Goal: Navigation & Orientation: Find specific page/section

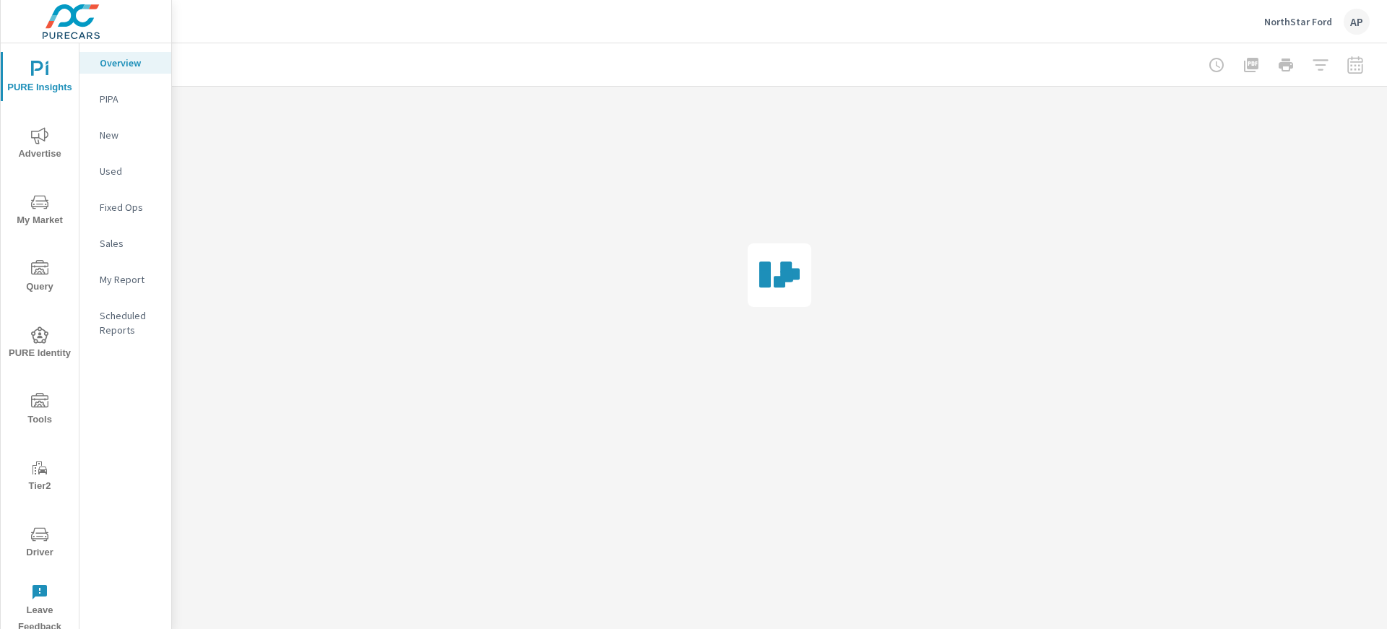
click at [42, 538] on icon "nav menu" at bounding box center [39, 534] width 17 height 14
click at [1302, 19] on p "NorthStar Ford" at bounding box center [1298, 21] width 68 height 13
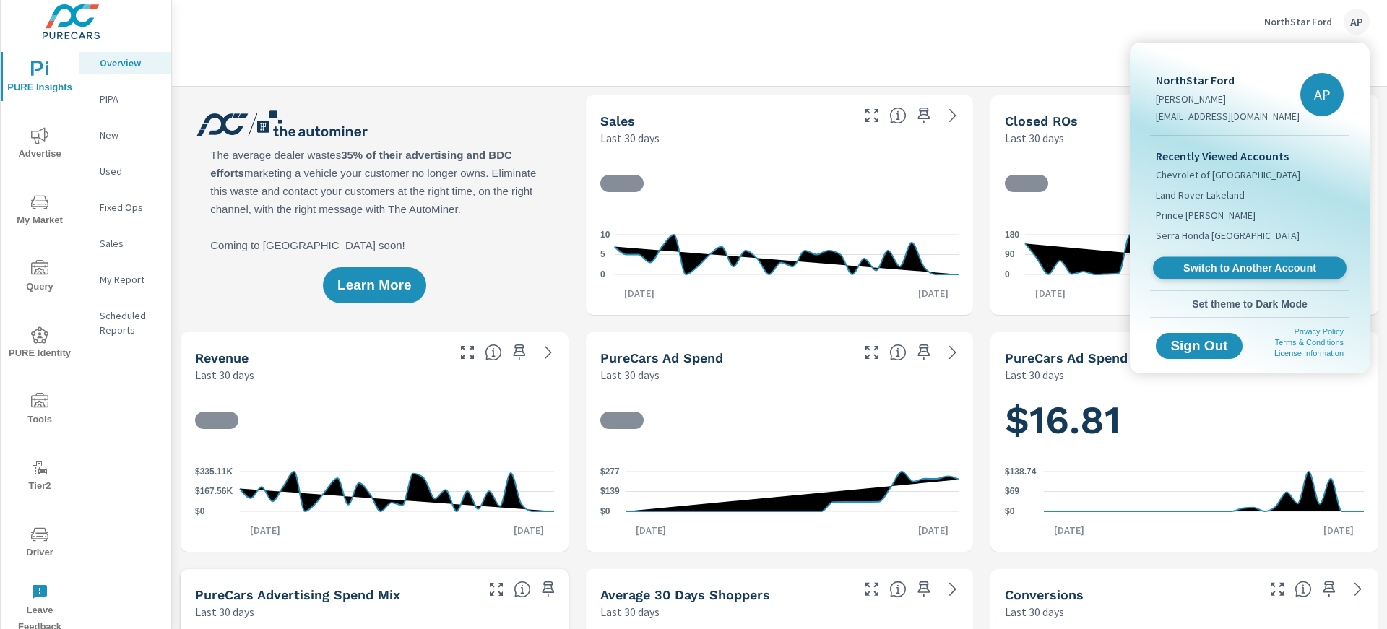
click at [1204, 259] on link "Switch to Another Account" at bounding box center [1250, 268] width 194 height 22
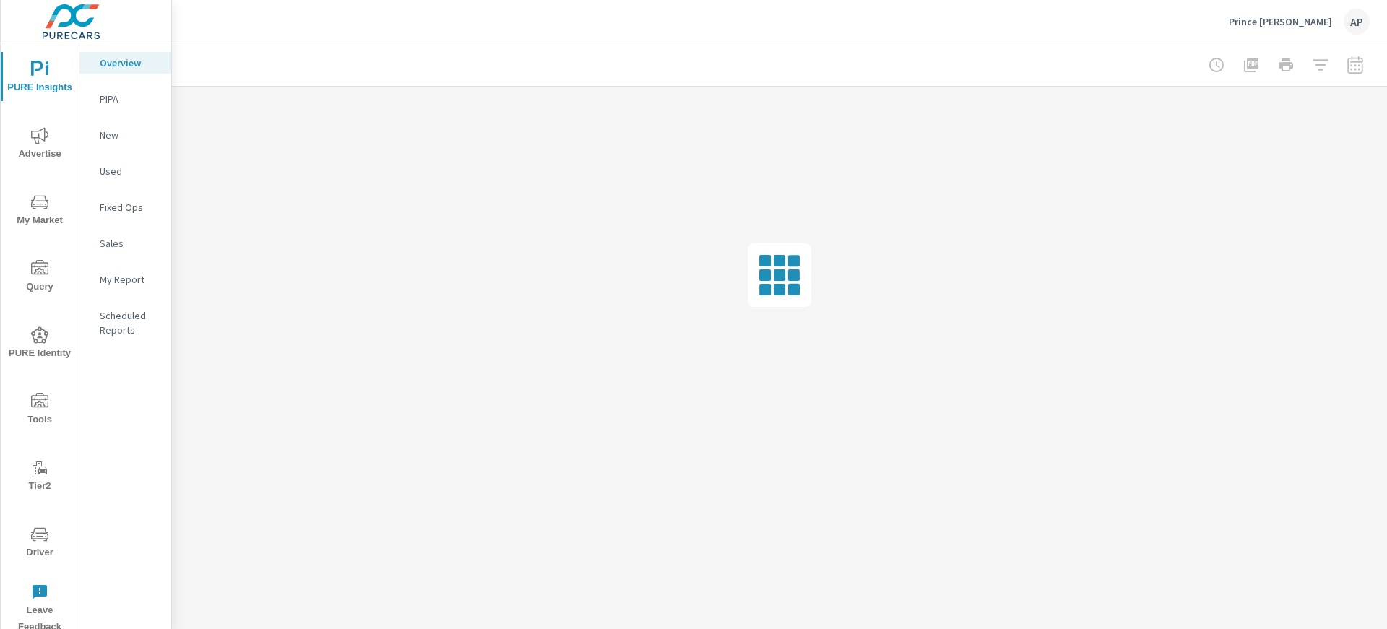
click at [33, 532] on icon "nav menu" at bounding box center [39, 534] width 17 height 14
